Goal: Task Accomplishment & Management: Complete application form

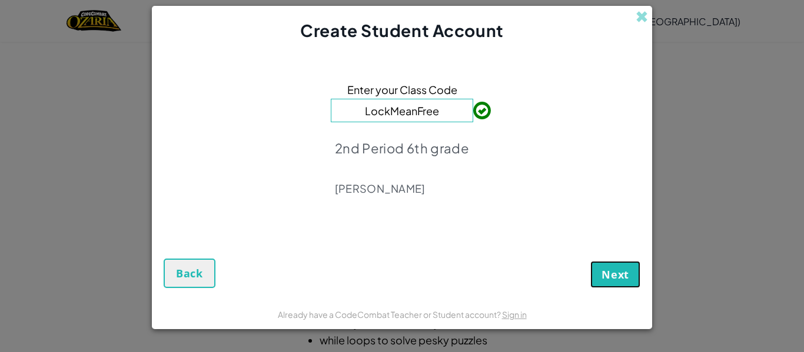
click at [614, 281] on button "Next" at bounding box center [615, 274] width 50 height 27
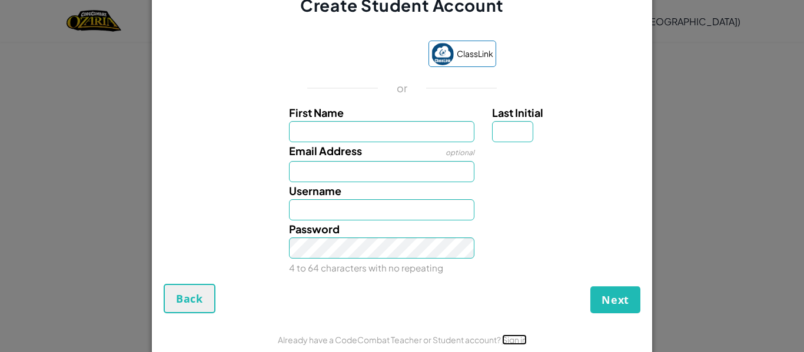
click at [510, 342] on link "Sign in" at bounding box center [514, 340] width 25 height 11
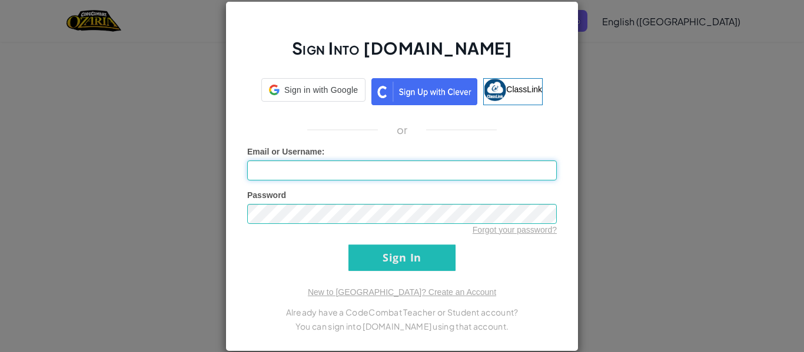
type input "[EMAIL_ADDRESS][DOMAIN_NAME]"
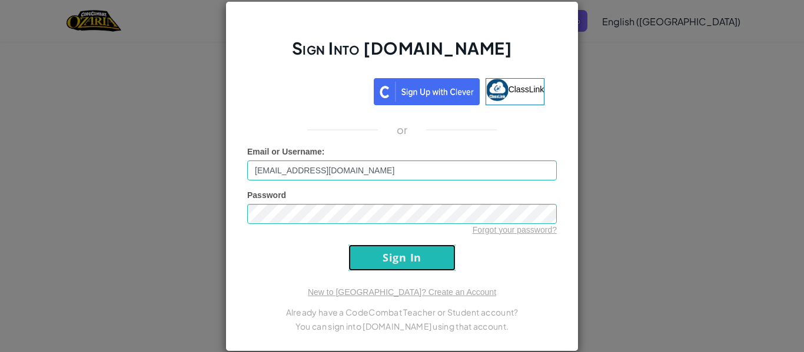
click at [416, 268] on input "Sign In" at bounding box center [401, 258] width 107 height 26
